Goal: Check status: Check status

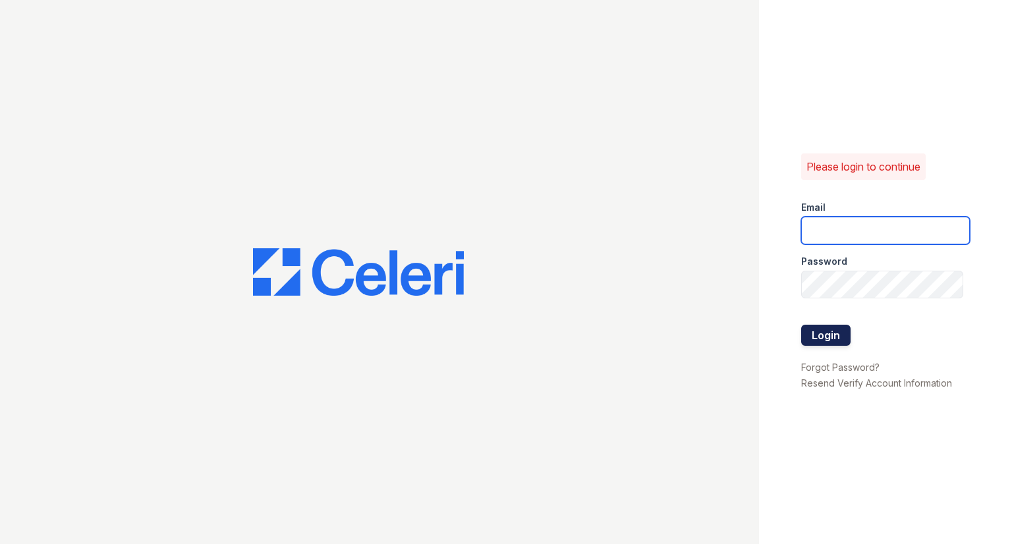
type input "[EMAIL_ADDRESS][DOMAIN_NAME]"
click at [822, 318] on div at bounding box center [885, 312] width 169 height 26
click at [825, 333] on button "Login" at bounding box center [825, 335] width 49 height 21
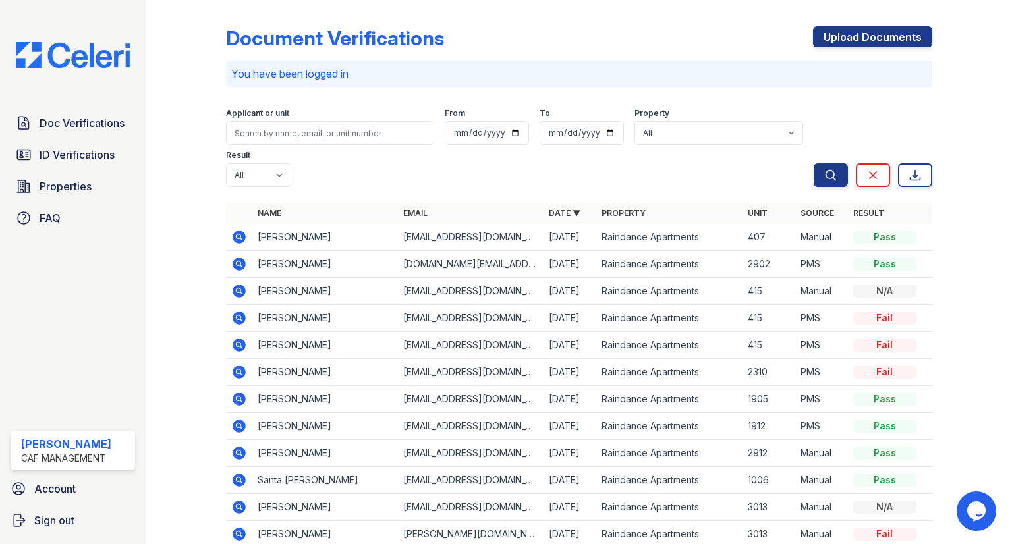
click at [101, 147] on span "ID Verifications" at bounding box center [77, 155] width 75 height 16
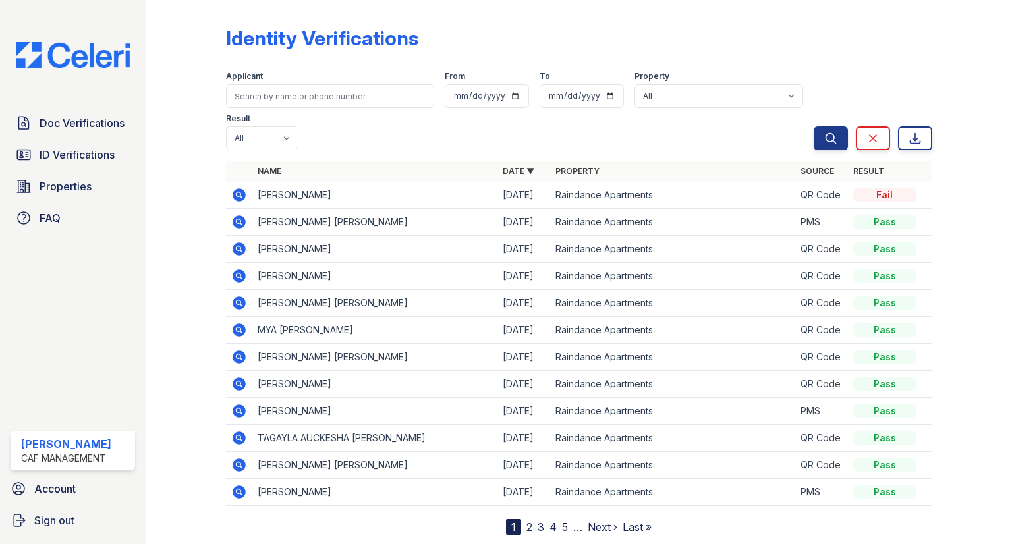
click at [246, 214] on icon at bounding box center [239, 222] width 16 height 16
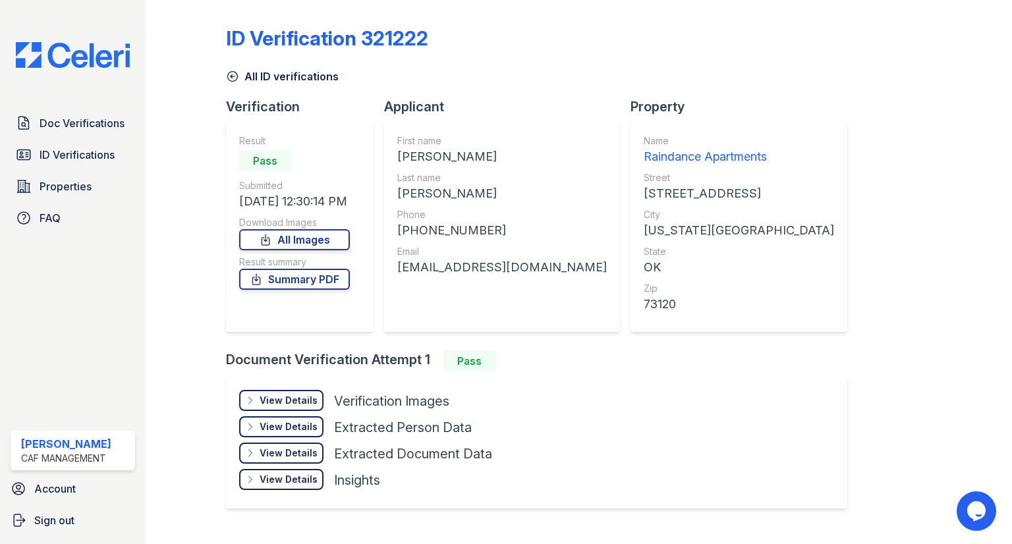
click at [306, 397] on div "View Details" at bounding box center [289, 400] width 58 height 13
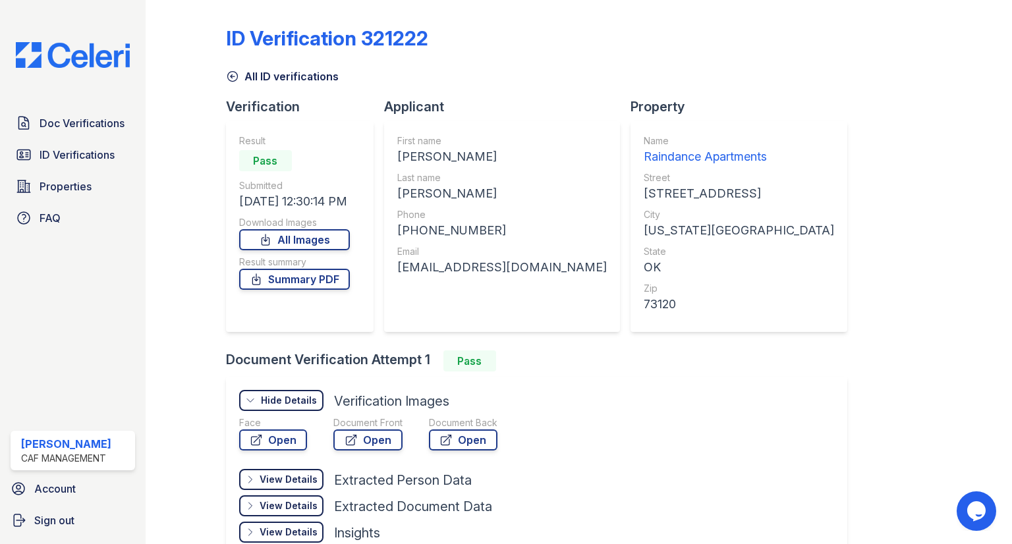
click at [290, 425] on div "Face" at bounding box center [273, 422] width 68 height 13
click at [290, 433] on link "Open" at bounding box center [273, 440] width 68 height 21
click at [374, 441] on link "Open" at bounding box center [367, 440] width 69 height 21
click at [63, 139] on div "Doc Verifications ID Verifications Properties FAQ" at bounding box center [72, 170] width 135 height 121
click at [62, 142] on link "ID Verifications" at bounding box center [73, 155] width 125 height 26
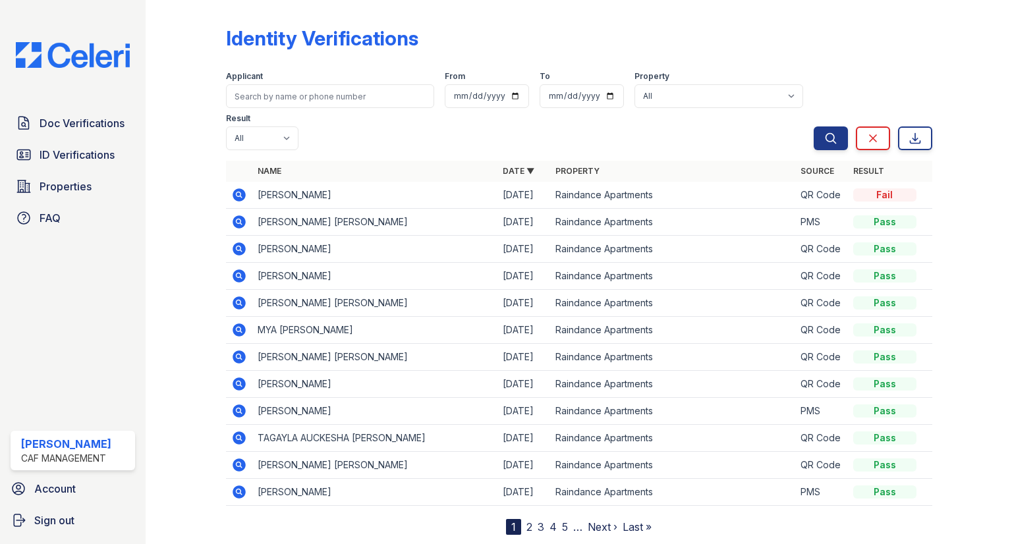
click at [240, 243] on icon at bounding box center [239, 249] width 13 height 13
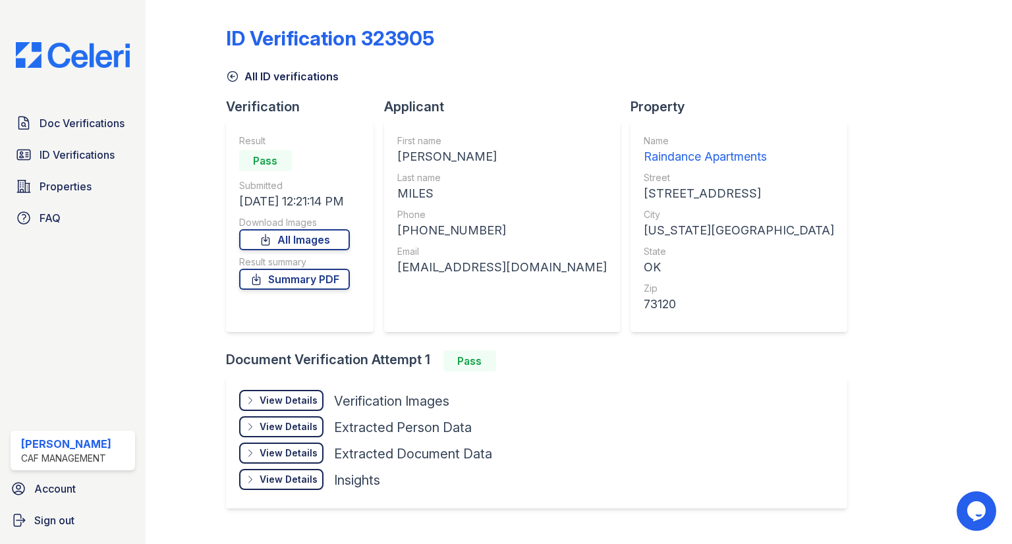
click at [293, 402] on div "View Details" at bounding box center [289, 400] width 58 height 13
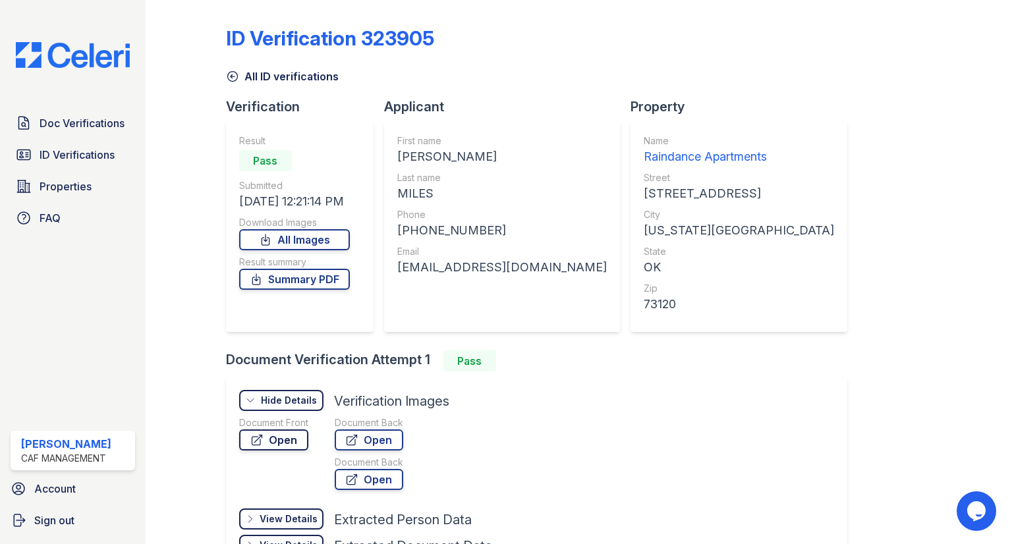
click at [300, 448] on link "Open" at bounding box center [273, 440] width 69 height 21
click at [90, 160] on span "ID Verifications" at bounding box center [77, 155] width 75 height 16
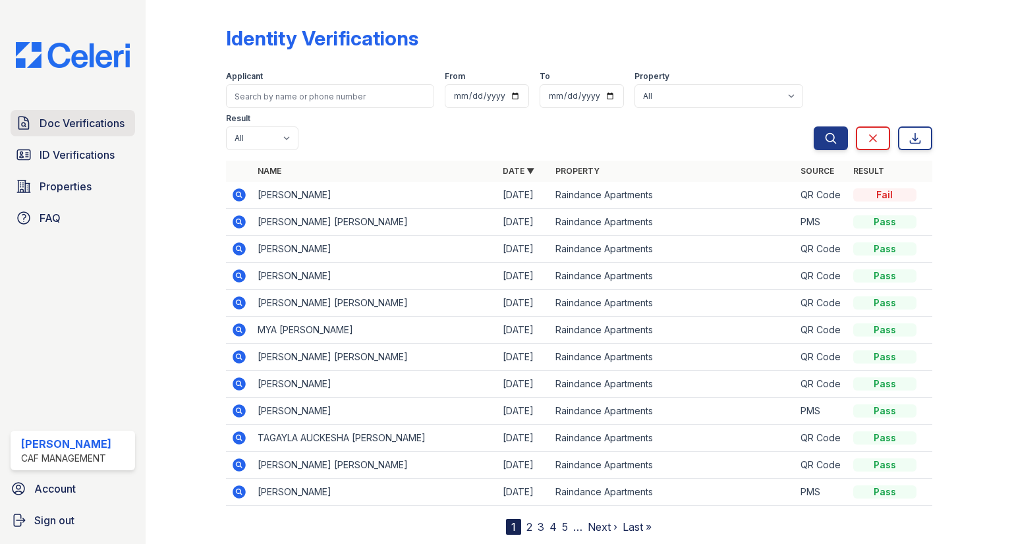
click at [121, 130] on span "Doc Verifications" at bounding box center [82, 123] width 85 height 16
